Goal: Task Accomplishment & Management: Use online tool/utility

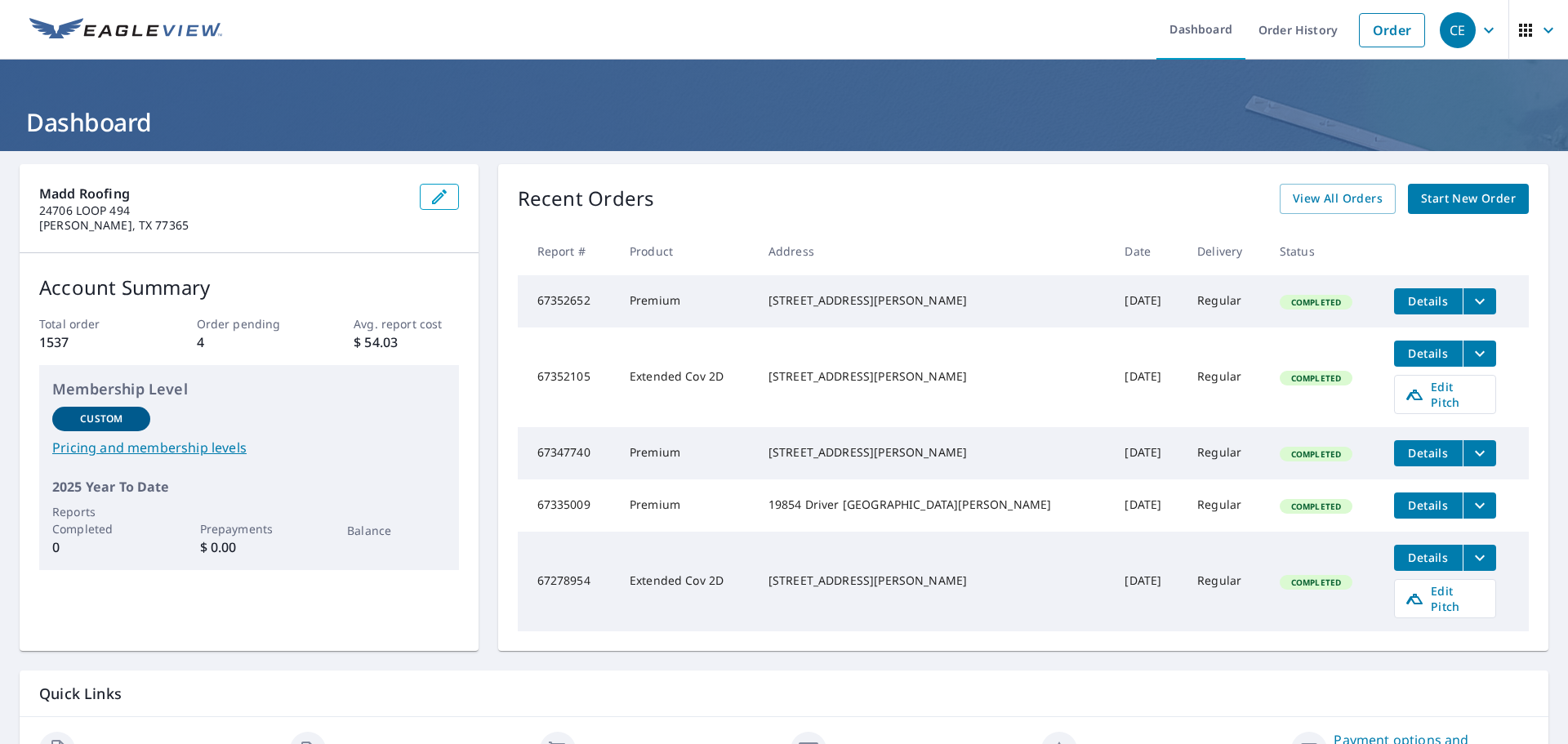
click at [839, 385] on div "[STREET_ADDRESS][PERSON_NAME]" at bounding box center [934, 376] width 331 height 16
click at [1433, 393] on span "Edit Pitch" at bounding box center [1444, 394] width 81 height 31
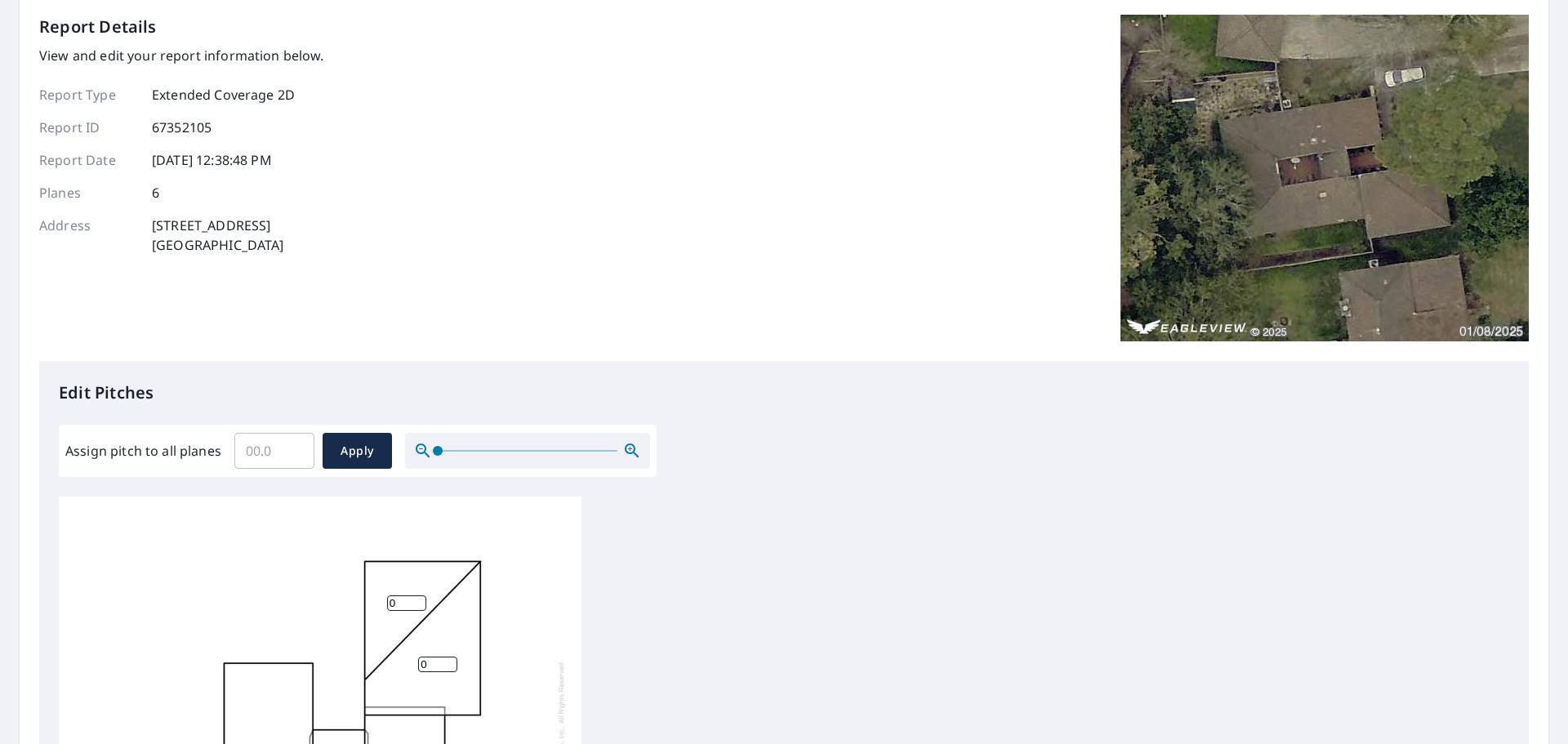
scroll to position [408, 0]
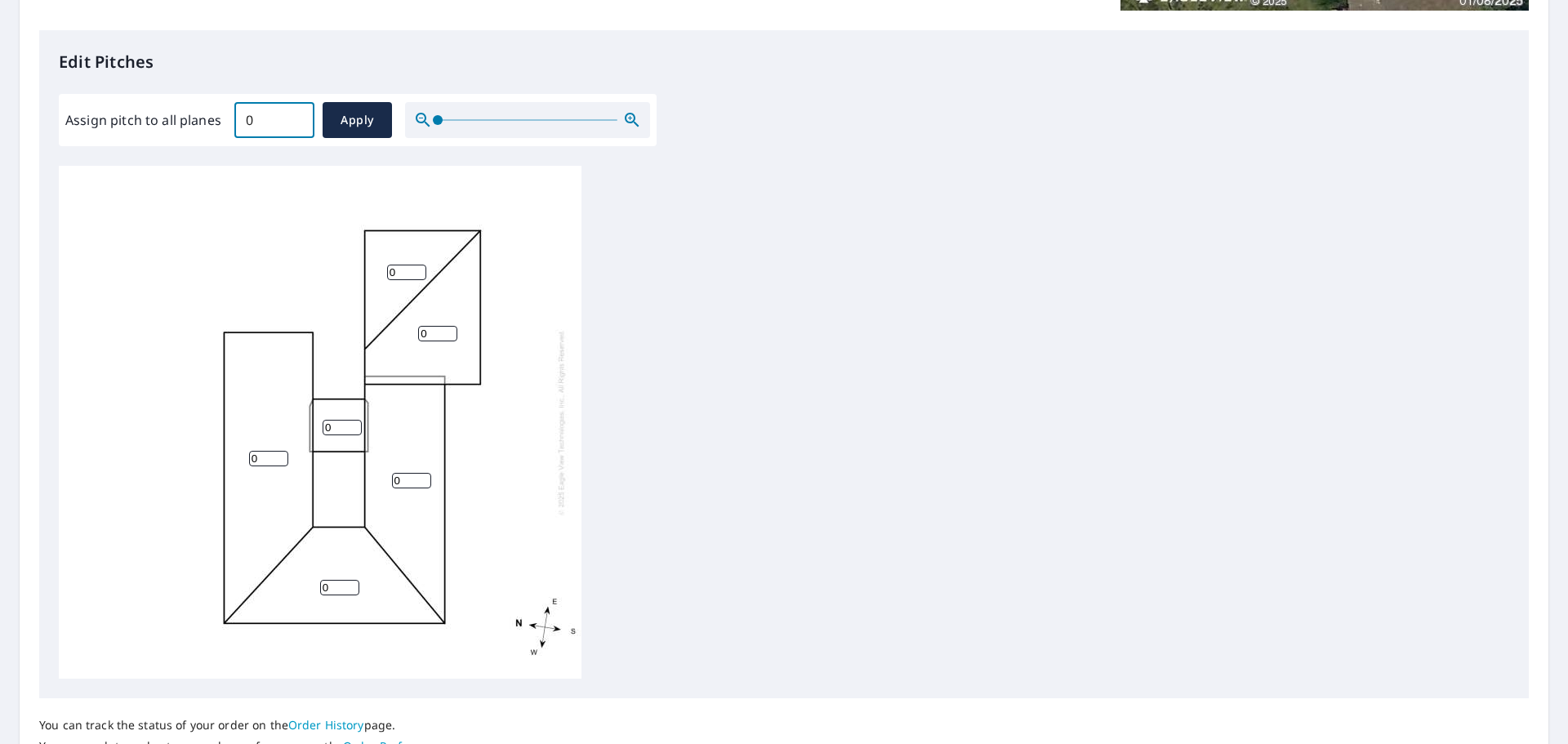
click at [299, 124] on input "0" at bounding box center [275, 120] width 80 height 46
click at [284, 126] on input "0" at bounding box center [275, 120] width 80 height 46
type input "0"
type input "7"
click at [358, 102] on button "Apply" at bounding box center [358, 119] width 70 height 36
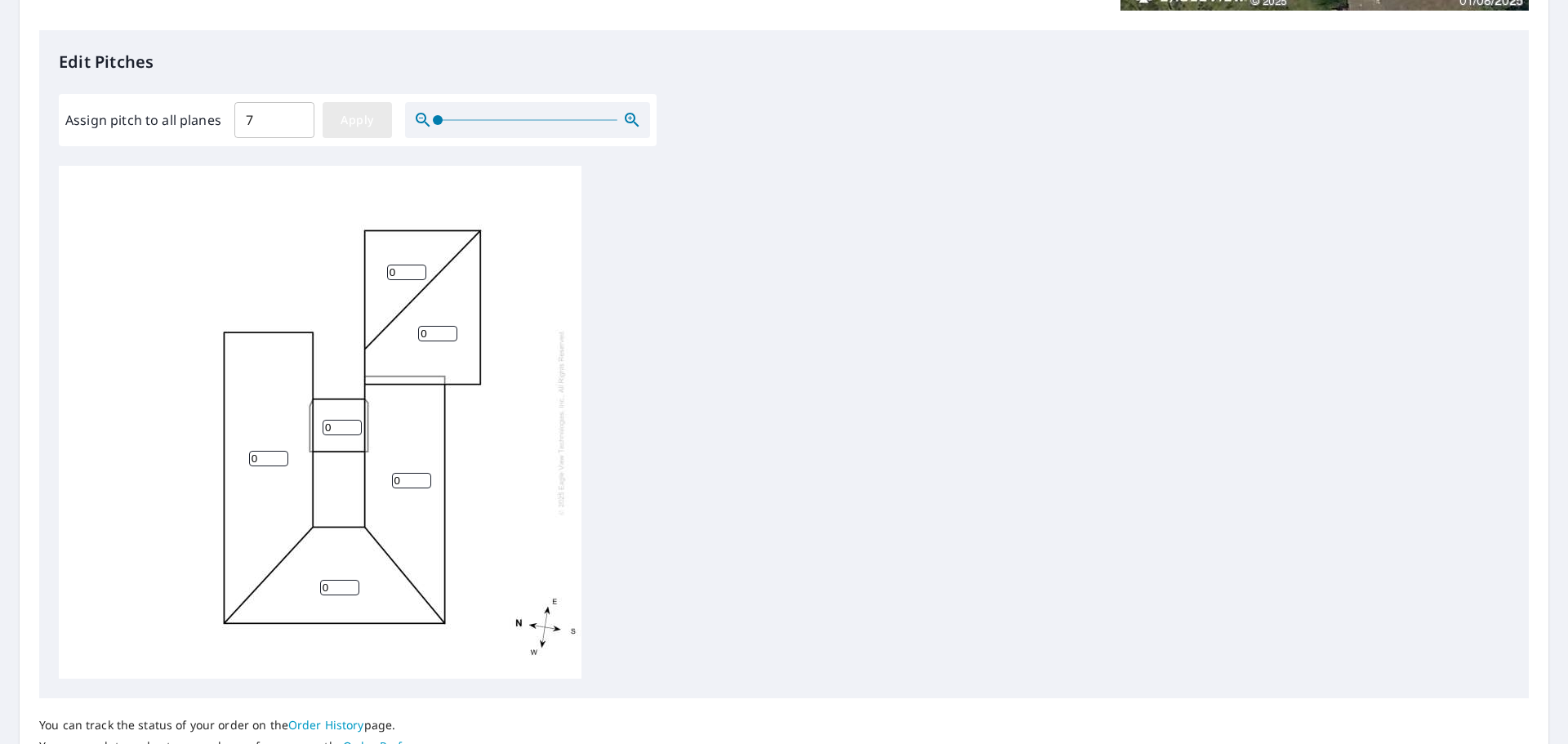
type input "7"
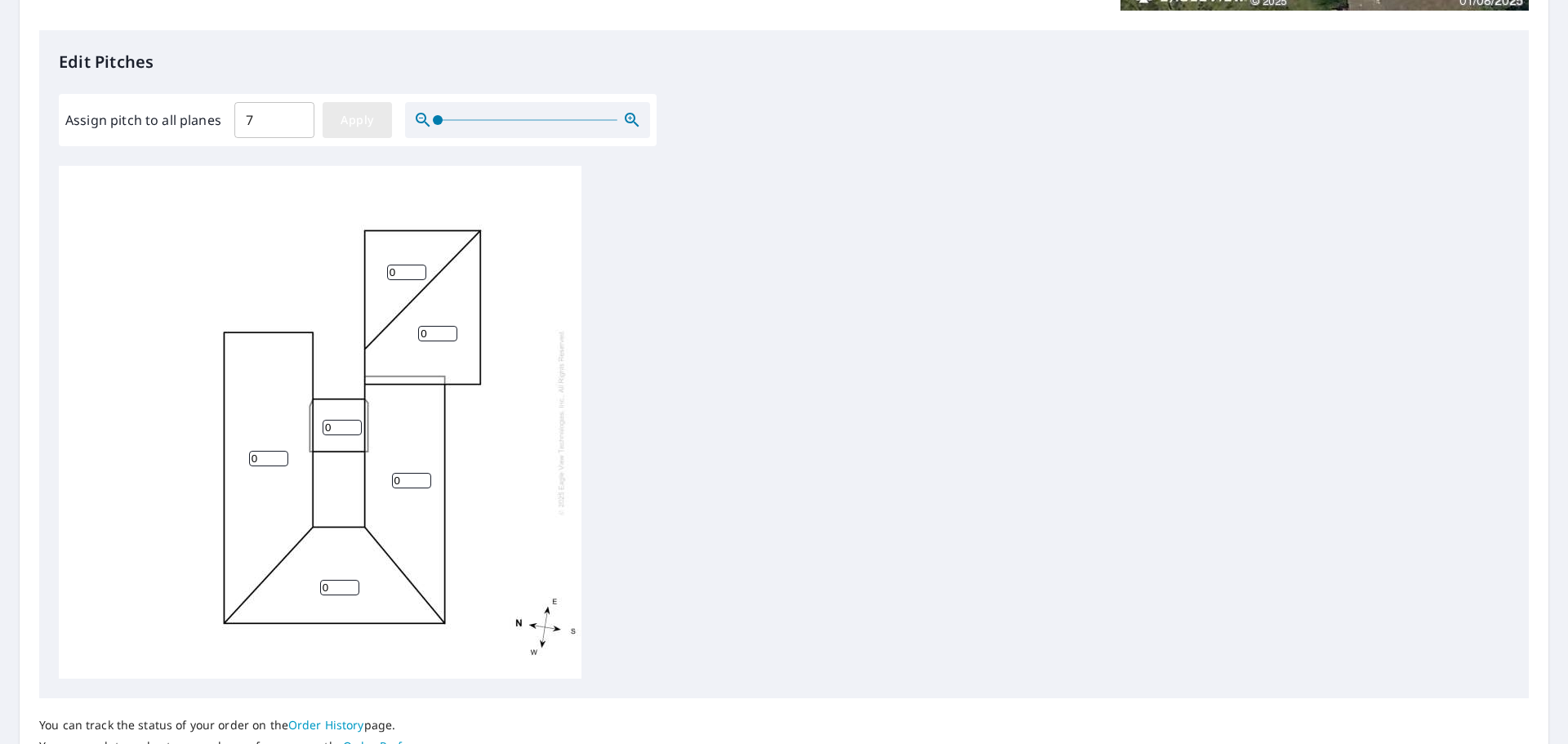
type input "7"
drag, startPoint x: 335, startPoint y: 130, endPoint x: 414, endPoint y: 155, distance: 82.9
click at [336, 131] on button "Apply" at bounding box center [358, 119] width 70 height 36
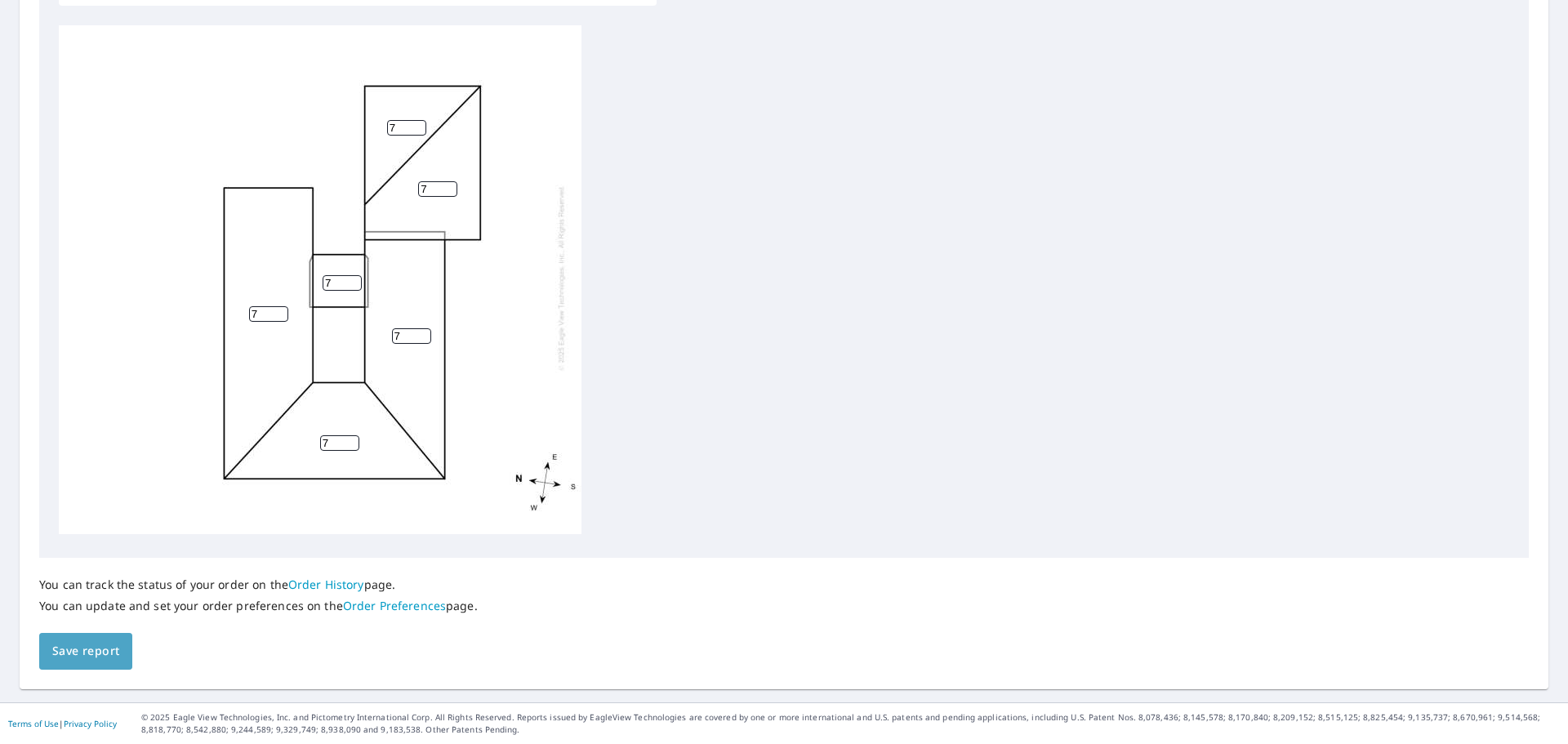
click at [79, 649] on span "Save report" at bounding box center [86, 651] width 67 height 20
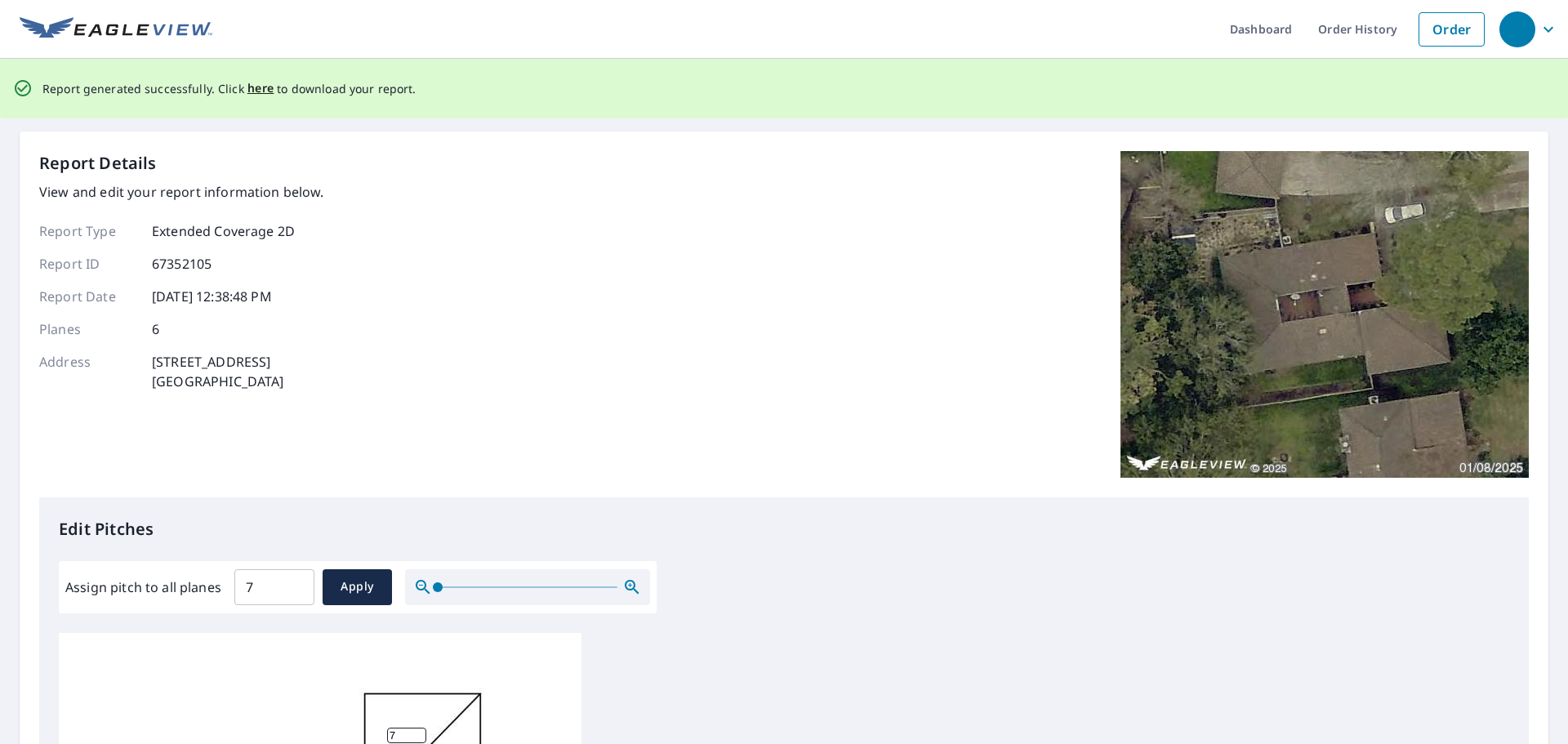
scroll to position [0, 0]
